Goal: Transaction & Acquisition: Purchase product/service

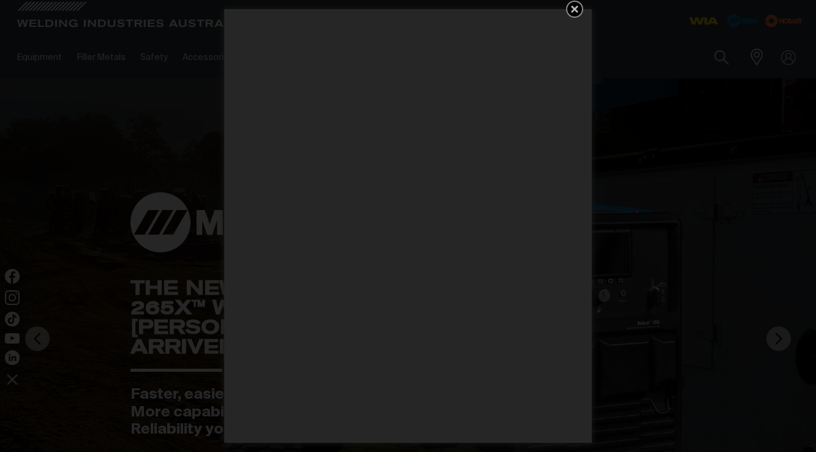
click at [578, 4] on icon "Get 5 WIA Welding Guides Free!" at bounding box center [574, 9] width 15 height 15
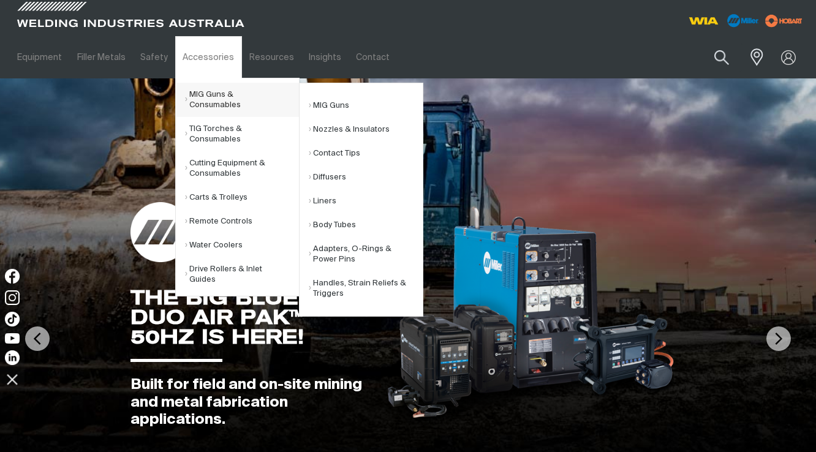
click at [208, 96] on link "MIG Guns & Consumables" at bounding box center [242, 100] width 114 height 34
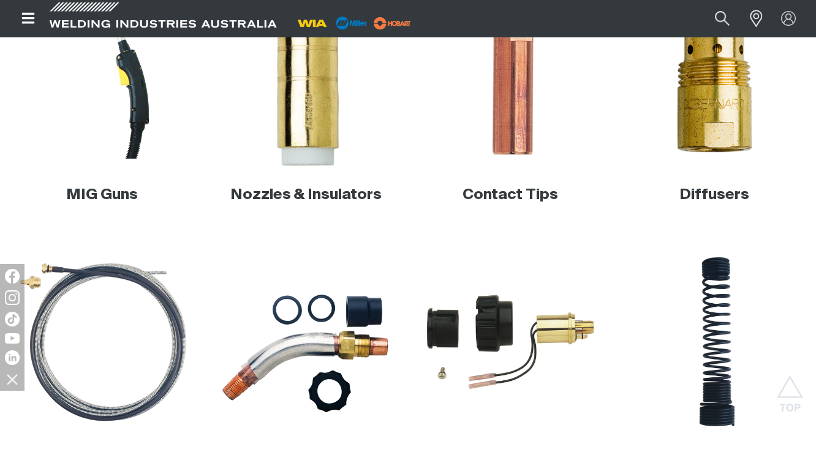
scroll to position [398, 0]
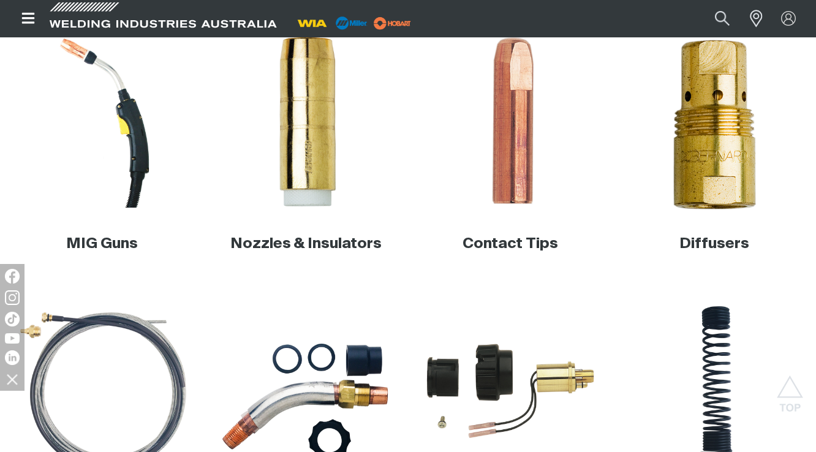
click at [703, 178] on img at bounding box center [714, 121] width 189 height 189
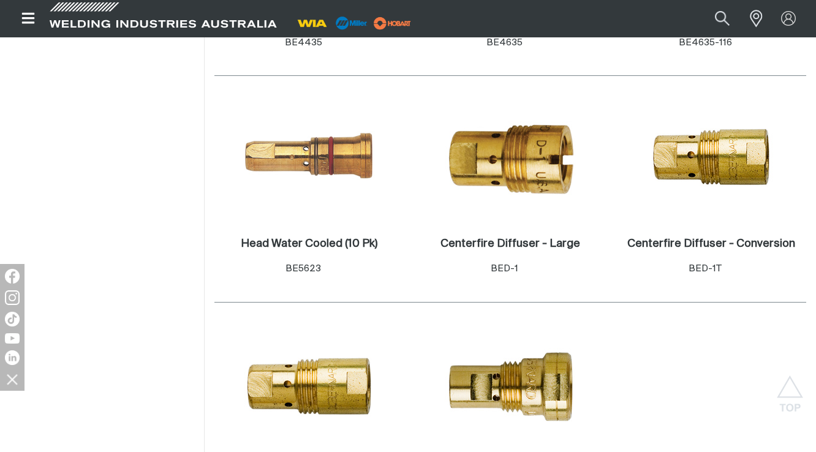
scroll to position [882, 0]
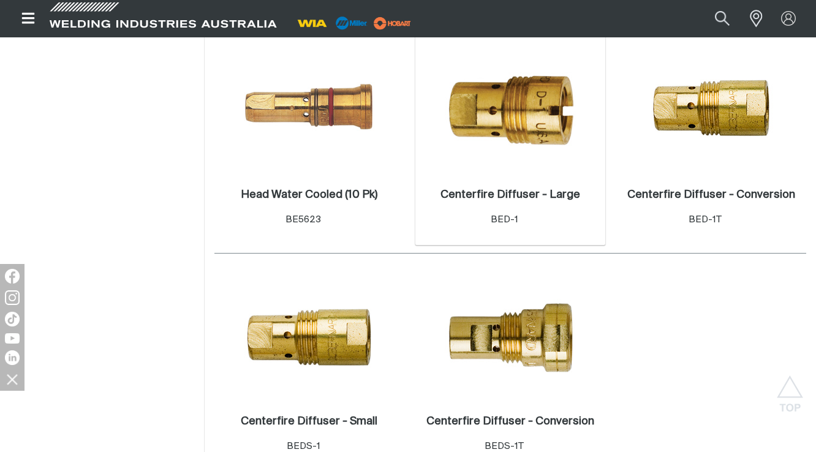
click at [529, 148] on img at bounding box center [510, 108] width 131 height 131
